Goal: Navigation & Orientation: Find specific page/section

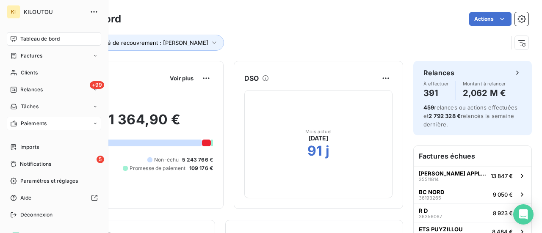
click at [39, 124] on span "Paiements" at bounding box center [34, 124] width 26 height 8
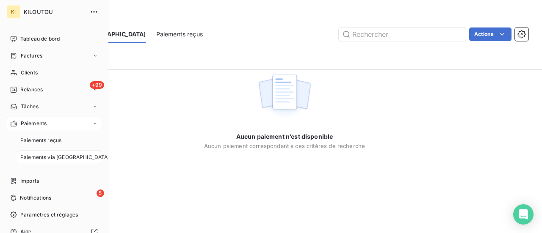
click at [57, 155] on span "Paiements via le Portail" at bounding box center [64, 158] width 89 height 8
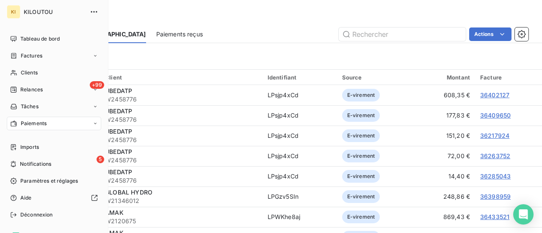
click at [42, 121] on span "Paiements" at bounding box center [34, 124] width 26 height 8
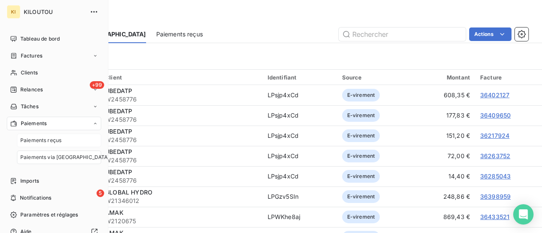
drag, startPoint x: 53, startPoint y: 138, endPoint x: 55, endPoint y: 143, distance: 5.0
click at [55, 144] on div "Paiements reçus" at bounding box center [59, 141] width 84 height 14
